Goal: Information Seeking & Learning: Learn about a topic

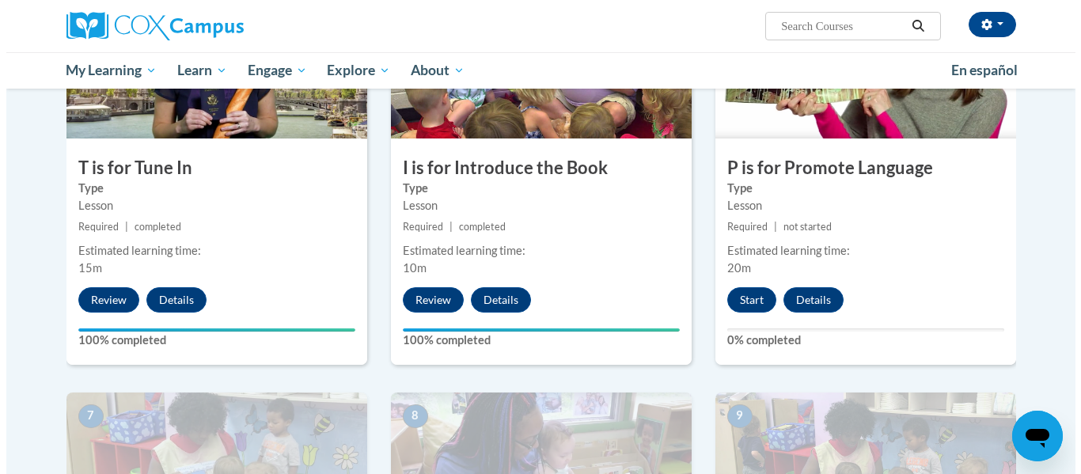
scroll to position [925, 0]
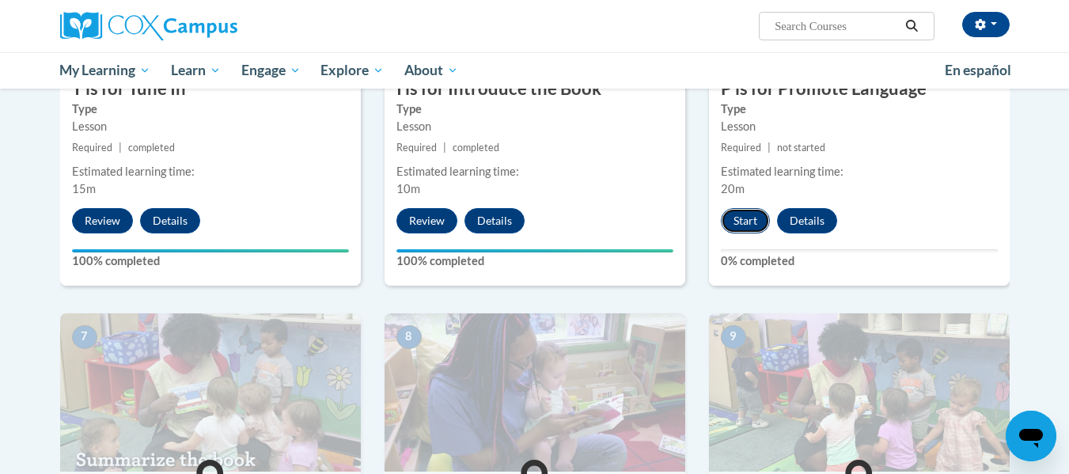
click at [751, 210] on button "Start" at bounding box center [745, 220] width 49 height 25
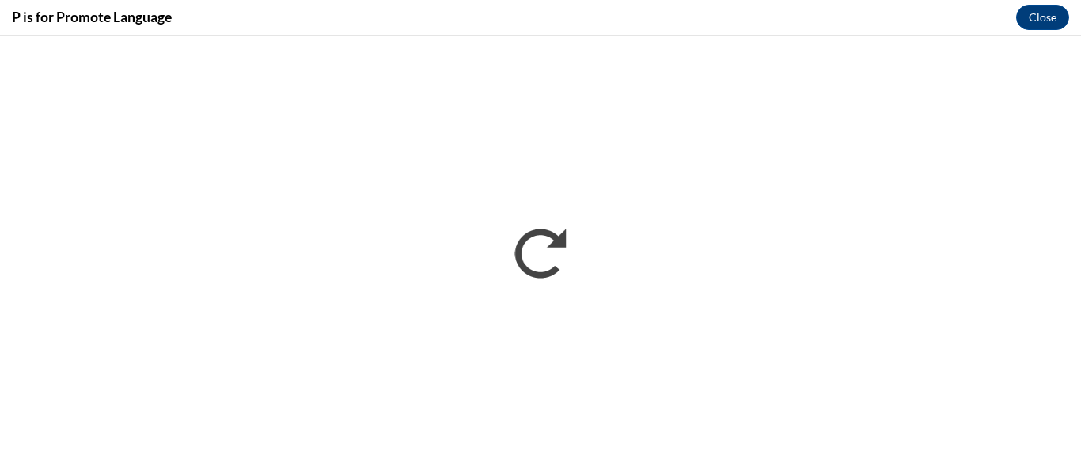
scroll to position [0, 0]
